Goal: Task Accomplishment & Management: Manage account settings

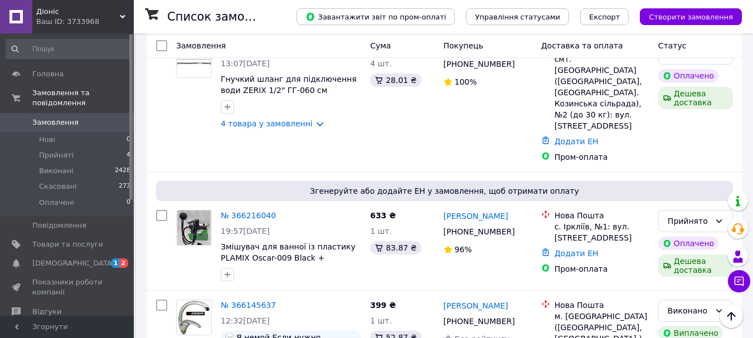
scroll to position [446, 0]
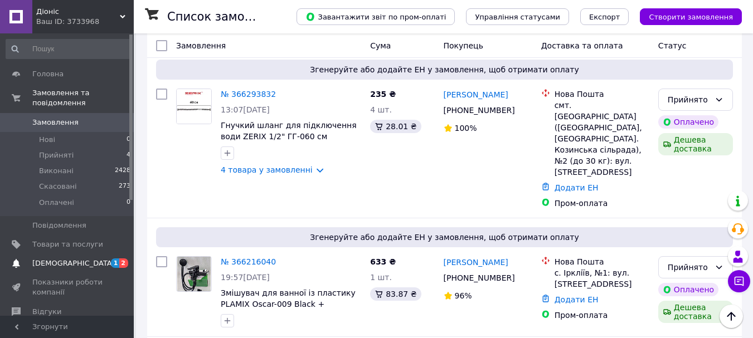
click at [88, 259] on span "[DEMOGRAPHIC_DATA]" at bounding box center [67, 264] width 71 height 10
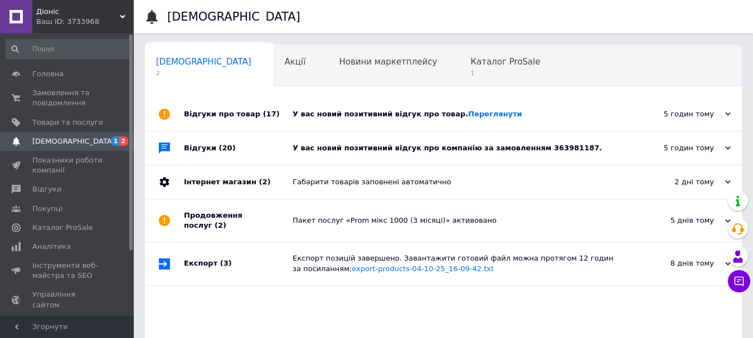
click at [313, 148] on div "У вас новий позитивний відгук про компанію за замовленням 363981187." at bounding box center [456, 148] width 327 height 10
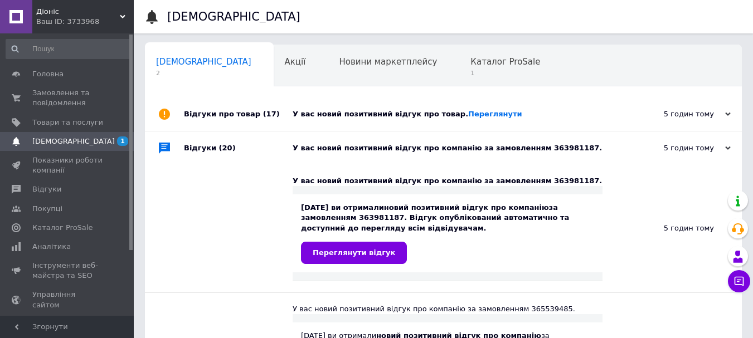
click at [327, 115] on div "У вас новий позитивний відгук про товар. [GEOGRAPHIC_DATA]" at bounding box center [456, 114] width 327 height 10
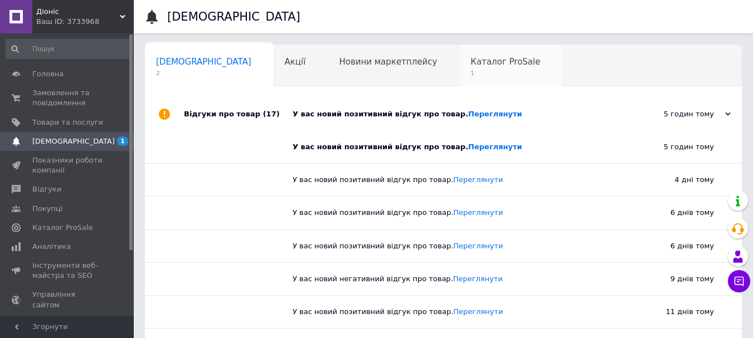
click at [470, 67] on span "Каталог ProSale" at bounding box center [505, 62] width 70 height 10
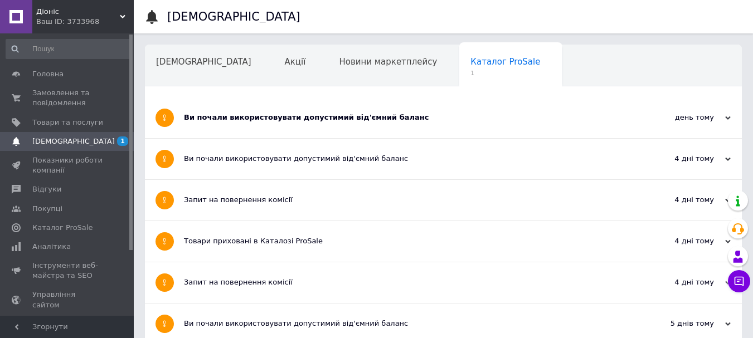
click at [314, 121] on div "Ви почали використовувати допустимий від'ємний баланс" at bounding box center [401, 118] width 435 height 10
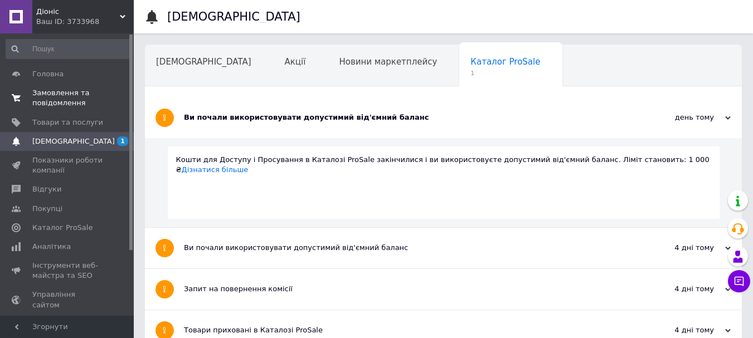
click at [59, 95] on span "Замовлення та повідомлення" at bounding box center [67, 98] width 71 height 20
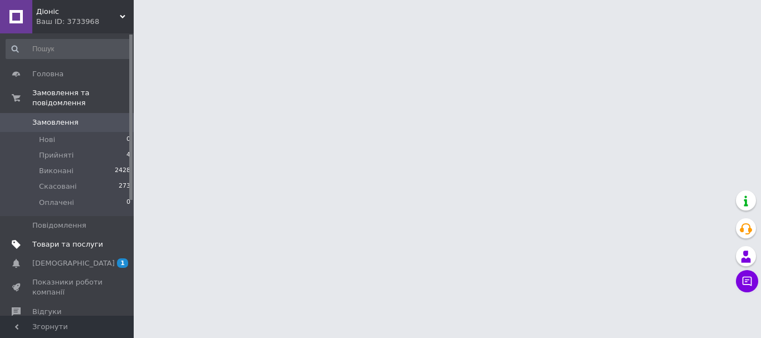
click at [81, 240] on span "Товари та послуги" at bounding box center [67, 245] width 71 height 10
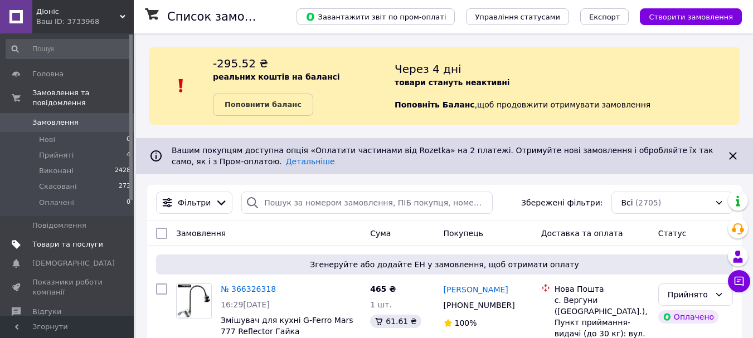
click at [77, 240] on span "Товари та послуги" at bounding box center [67, 245] width 71 height 10
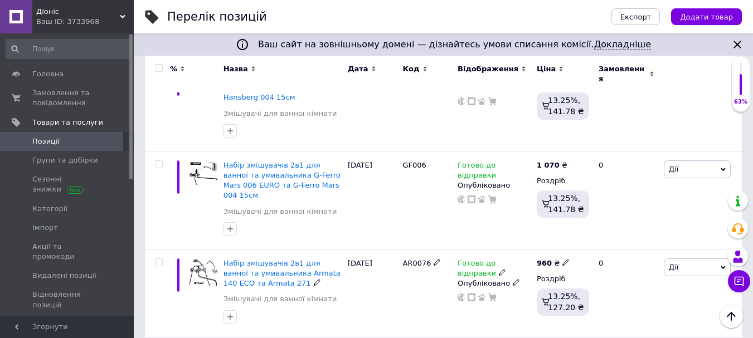
scroll to position [1817, 0]
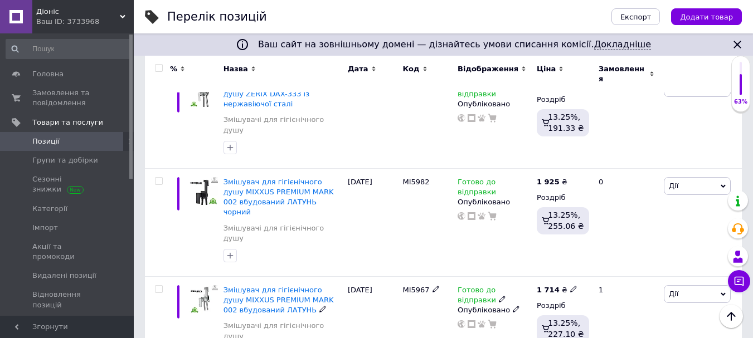
scroll to position [1622, 0]
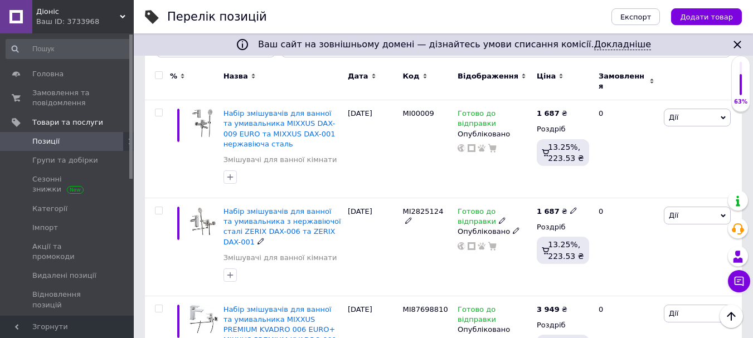
scroll to position [89, 0]
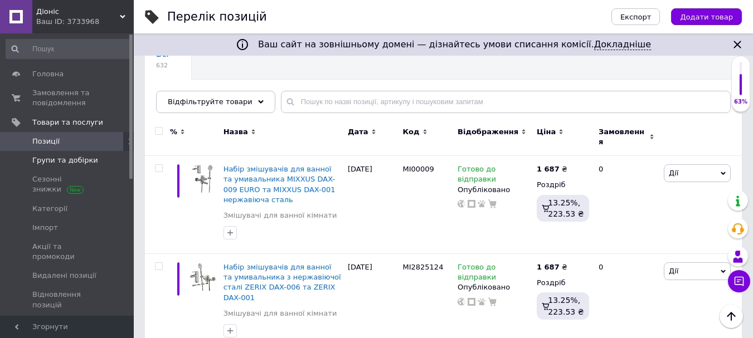
click at [59, 160] on span "Групи та добірки" at bounding box center [65, 161] width 66 height 10
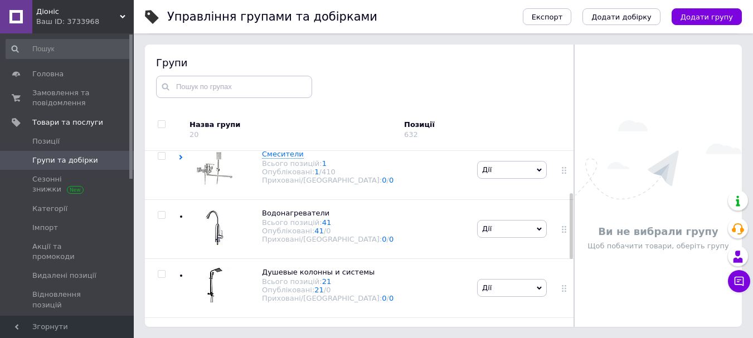
scroll to position [111, 0]
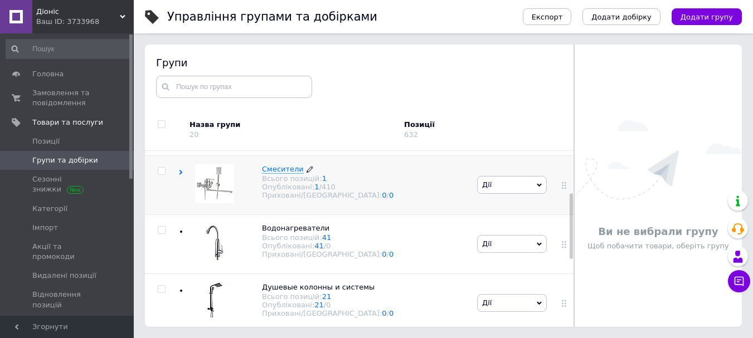
click at [282, 171] on span "Смесители" at bounding box center [283, 169] width 42 height 8
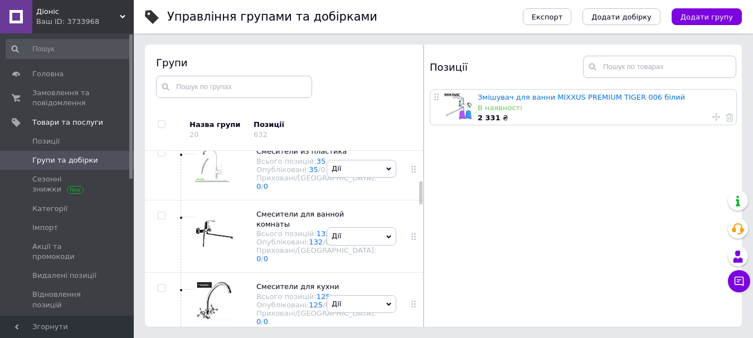
scroll to position [223, 0]
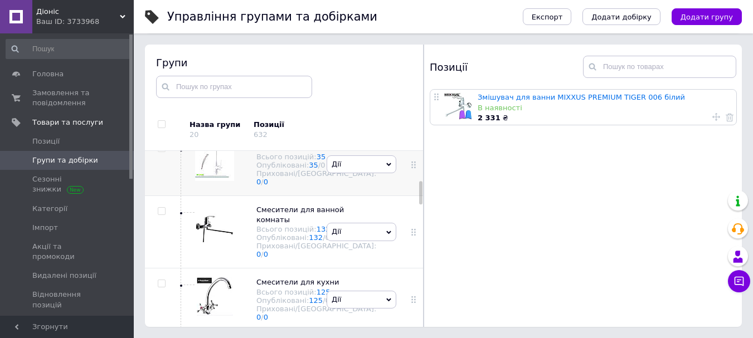
click at [279, 151] on span "Смесители из пластика" at bounding box center [301, 147] width 90 height 8
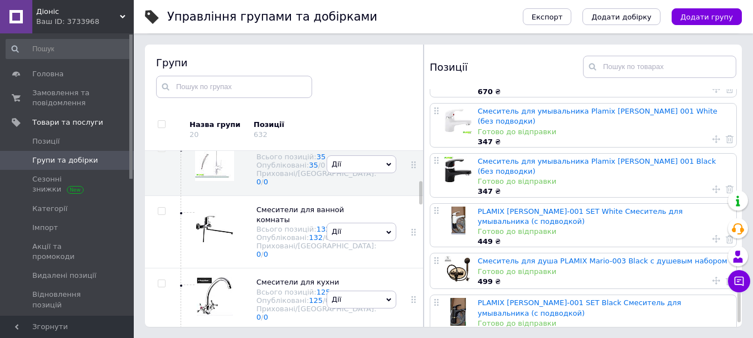
scroll to position [1095, 0]
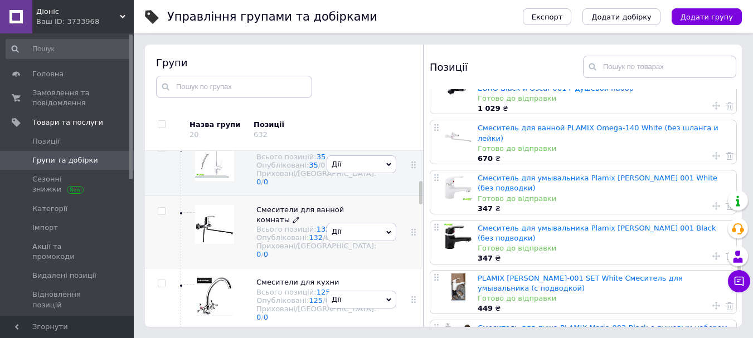
click at [278, 224] on span "Смесители для ванной комнаты" at bounding box center [300, 215] width 88 height 18
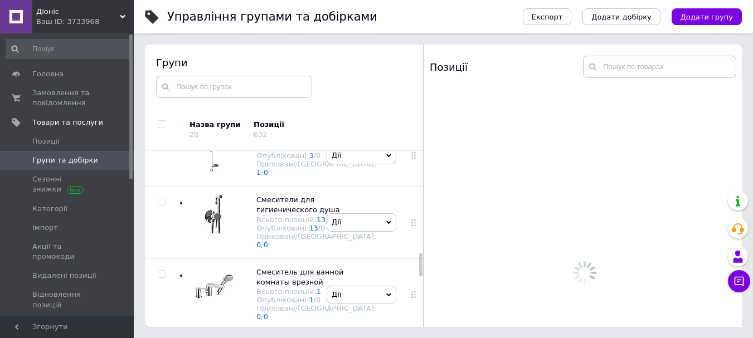
scroll to position [780, 0]
click at [278, 18] on span "Водонагреватели" at bounding box center [289, 13] width 67 height 8
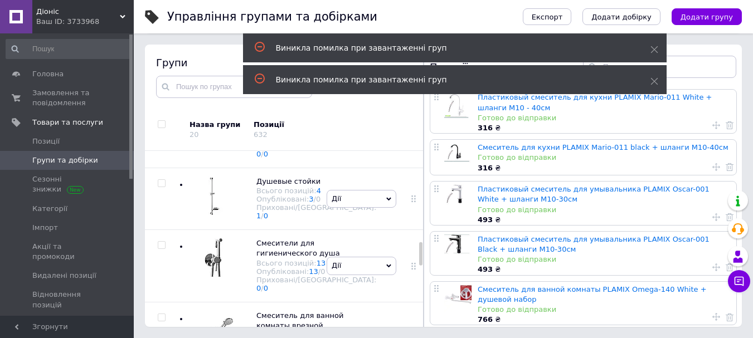
scroll to position [725, 0]
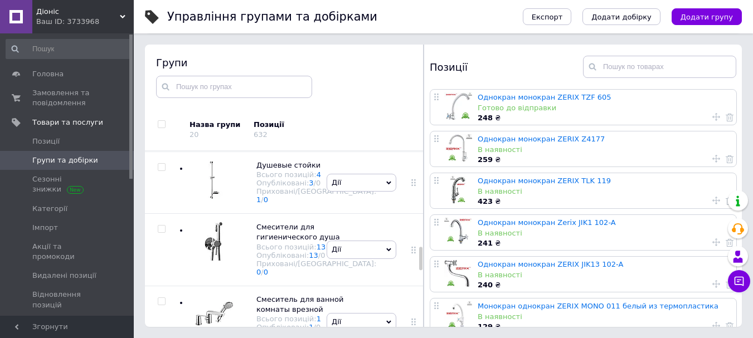
click at [283, 45] on span "Водонагреватели" at bounding box center [289, 41] width 67 height 8
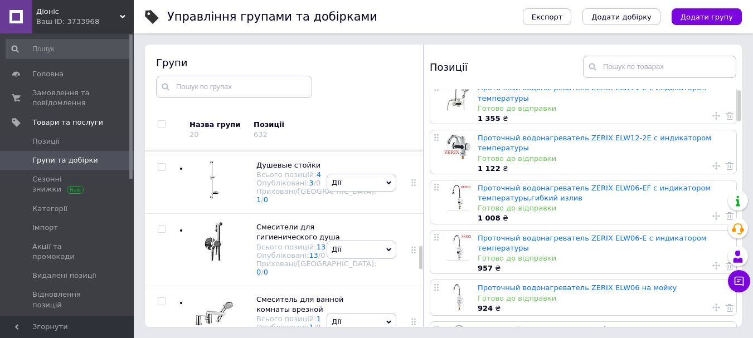
scroll to position [0, 0]
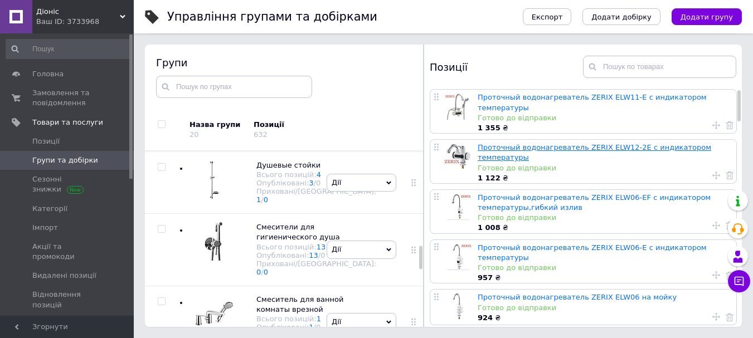
click at [510, 144] on link "Проточный водонагреватель ZERIX ELW12-2E с индикатором температуры" at bounding box center [595, 152] width 234 height 18
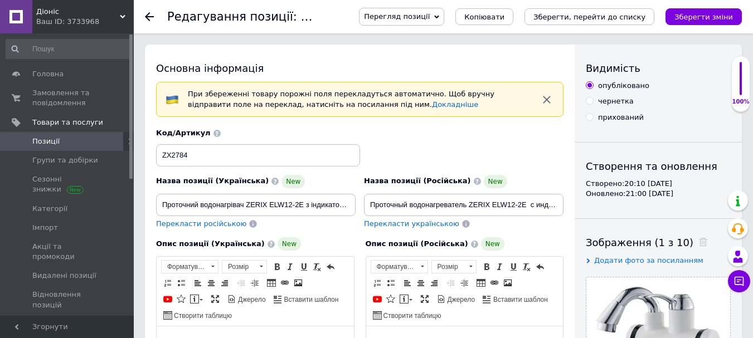
click at [474, 181] on span at bounding box center [477, 181] width 7 height 7
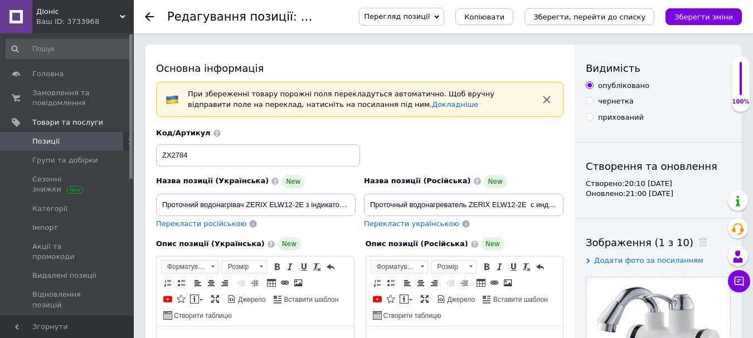
click at [471, 245] on span at bounding box center [474, 244] width 7 height 7
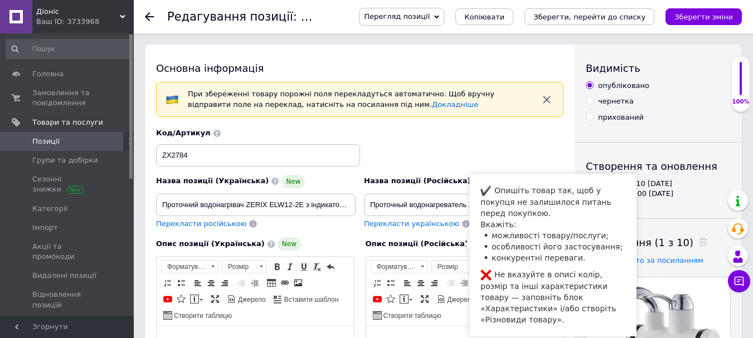
click at [551, 147] on div "Код/Артикул ZX2784" at bounding box center [360, 147] width 416 height 46
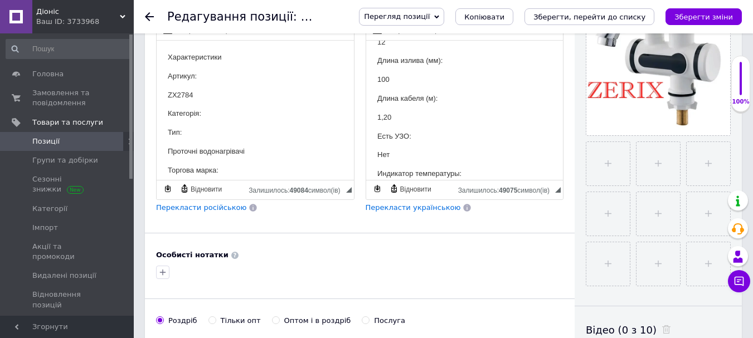
scroll to position [446, 0]
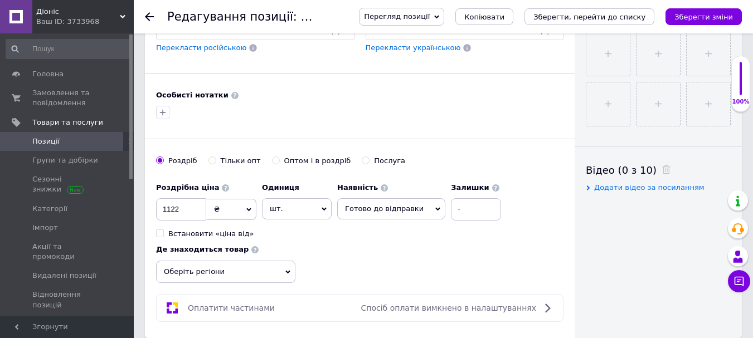
click at [430, 208] on span "Готово до відправки" at bounding box center [391, 208] width 108 height 21
click at [383, 249] on li "Немає в наявності" at bounding box center [391, 248] width 107 height 16
click at [708, 20] on icon "Зберегти зміни" at bounding box center [704, 17] width 59 height 8
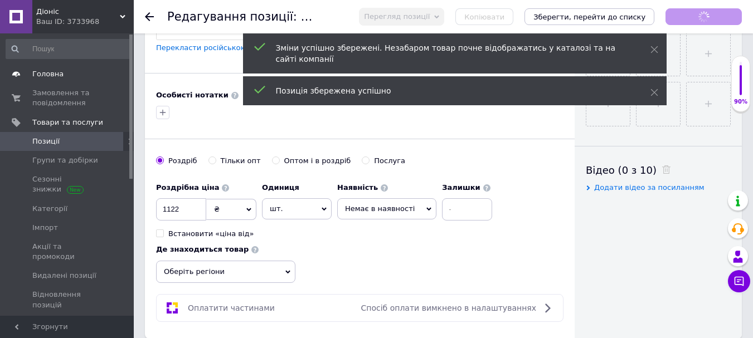
scroll to position [336, 0]
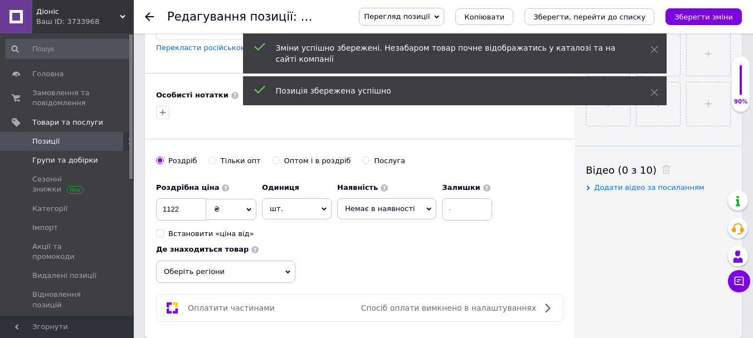
click at [70, 158] on span "Групи та добірки" at bounding box center [65, 161] width 66 height 10
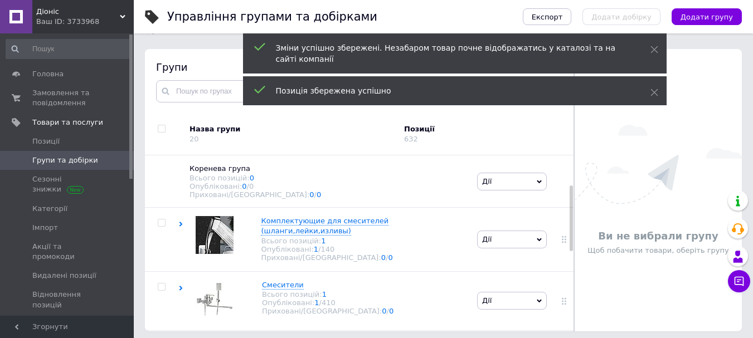
scroll to position [115, 0]
